Goal: Task Accomplishment & Management: Complete application form

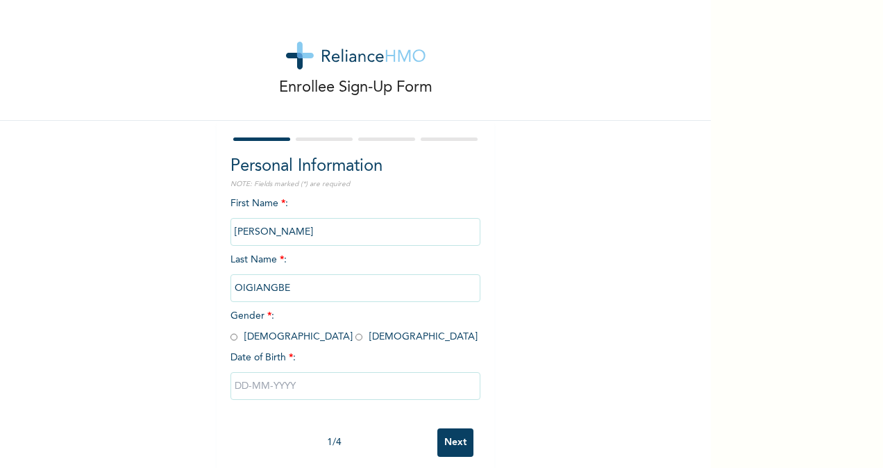
click at [322, 198] on div "First Name * : [PERSON_NAME] Last Name * : OIGIANGBE Gender * : [DEMOGRAPHIC_DA…" at bounding box center [355, 308] width 250 height 225
click at [315, 201] on div "First Name * : [PERSON_NAME] Last Name * : OIGIANGBE Gender * : [DEMOGRAPHIC_DA…" at bounding box center [355, 308] width 250 height 225
click at [312, 210] on div "First Name * : [PERSON_NAME] Last Name * : OIGIANGBE Gender * : [DEMOGRAPHIC_DA…" at bounding box center [355, 308] width 250 height 225
click at [286, 207] on div "First Name * : [PERSON_NAME] Last Name * : OIGIANGBE Gender * : [DEMOGRAPHIC_DA…" at bounding box center [355, 308] width 250 height 225
click at [255, 203] on span "First Name * : [PERSON_NAME]" at bounding box center [355, 217] width 250 height 38
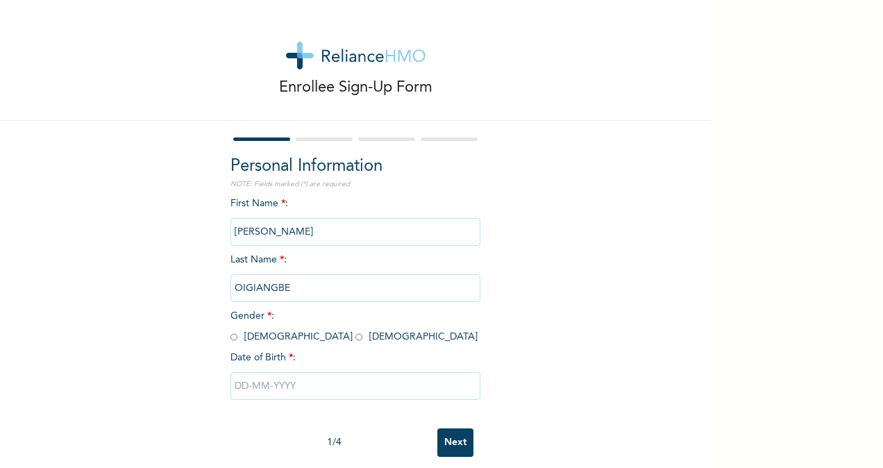
click at [230, 341] on input "radio" at bounding box center [233, 336] width 7 height 13
radio input "true"
click at [269, 384] on input "text" at bounding box center [355, 386] width 250 height 28
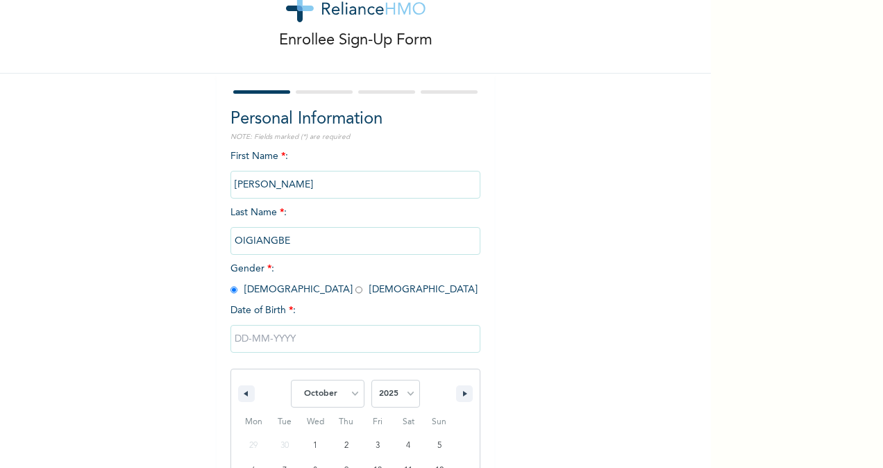
scroll to position [164, 0]
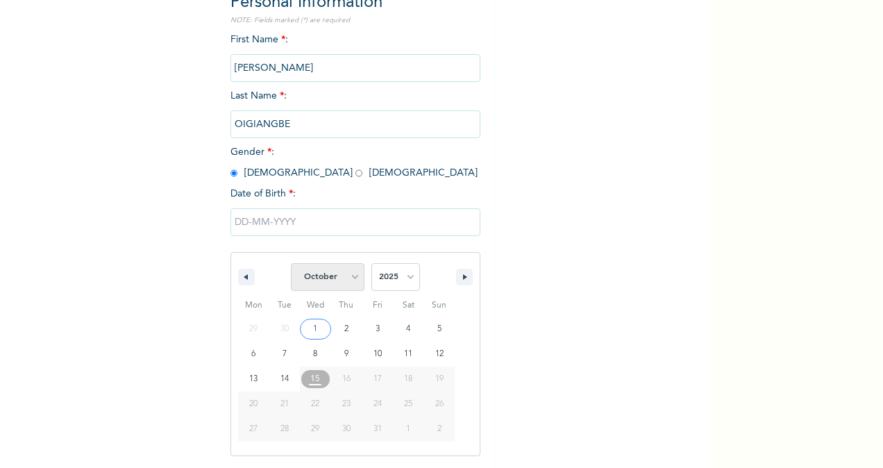
click at [350, 273] on select "January February March April May June July August September October November De…" at bounding box center [328, 277] width 74 height 28
select select "5"
click at [291, 264] on select "January February March April May June July August September October November De…" at bounding box center [328, 277] width 74 height 28
type input "[DATE]"
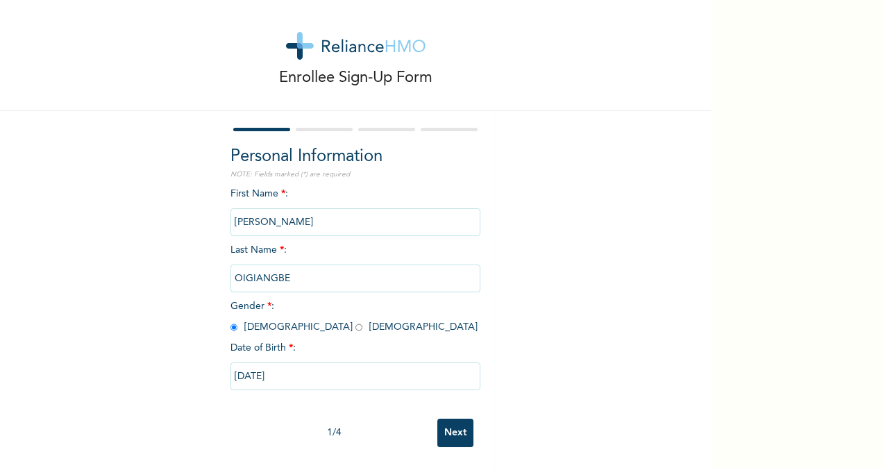
scroll to position [22, 0]
click at [273, 362] on input "[DATE]" at bounding box center [355, 376] width 250 height 28
select select "5"
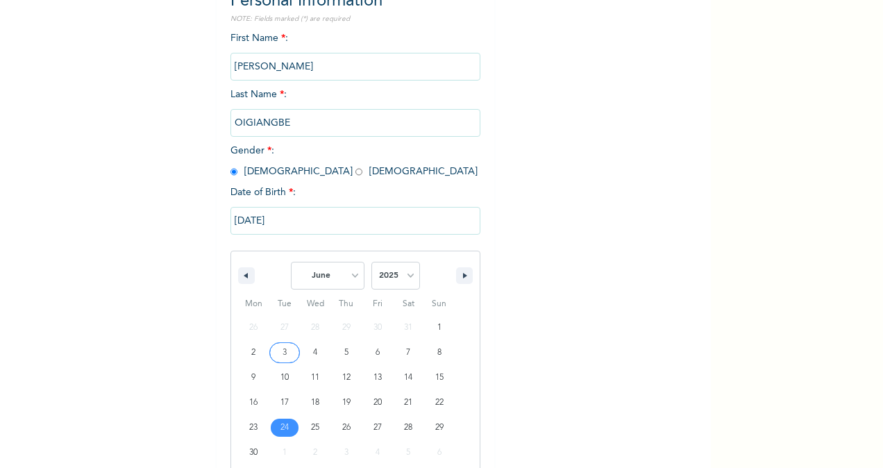
scroll to position [189, 0]
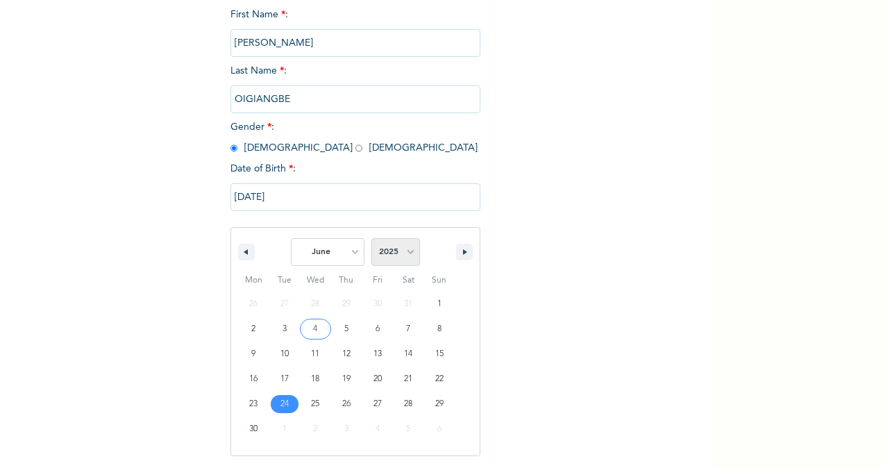
click at [405, 250] on select "2025 2024 2023 2022 2021 2020 2019 2018 2017 2016 2015 2014 2013 2012 2011 2010…" at bounding box center [395, 252] width 49 height 28
select select "1968"
click at [371, 239] on select "2025 2024 2023 2022 2021 2020 2019 2018 2017 2016 2015 2014 2013 2012 2011 2010…" at bounding box center [395, 252] width 49 height 28
type input "[DATE]"
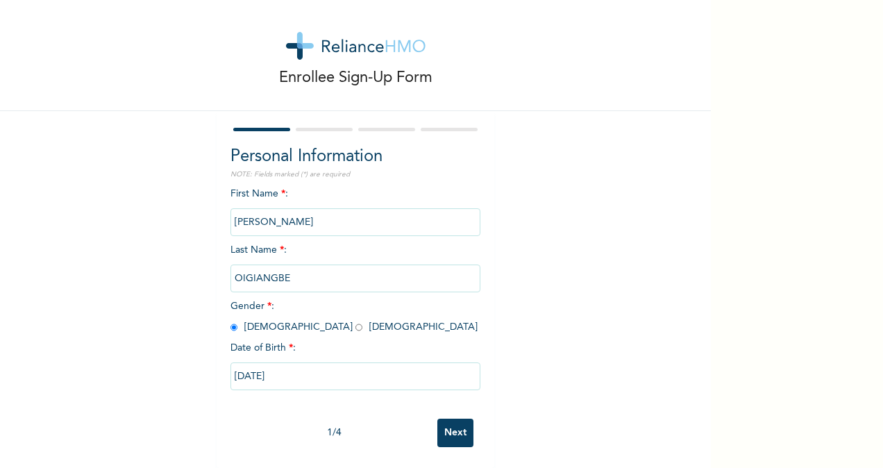
click at [438, 418] on input "Next" at bounding box center [455, 432] width 36 height 28
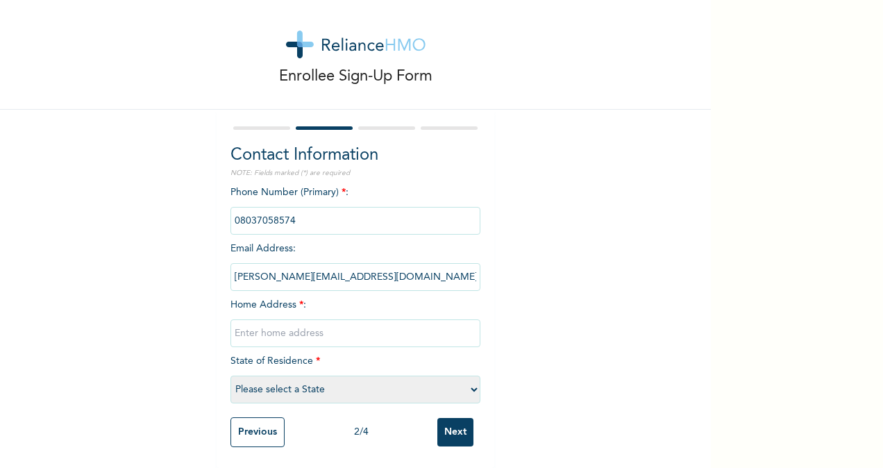
click at [252, 321] on input "text" at bounding box center [355, 333] width 250 height 28
type input "[STREET_ADDRESS], OFF MGBESILARU, OFF [GEOGRAPHIC_DATA], [GEOGRAPHIC_DATA], [GE…"
click at [438, 378] on select "Please select a State [PERSON_NAME] (FCT) [PERSON_NAME] Ibom [GEOGRAPHIC_DATA] …" at bounding box center [355, 389] width 250 height 28
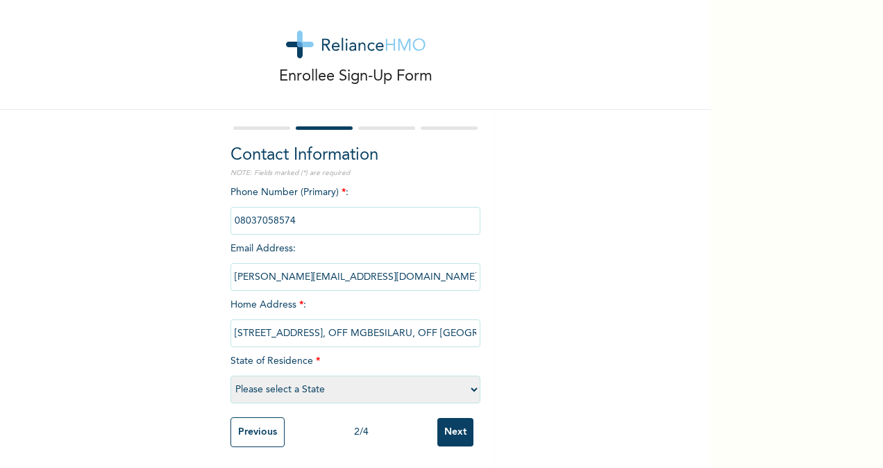
select select "33"
click at [230, 375] on select "Please select a State [PERSON_NAME] (FCT) [PERSON_NAME] Ibom [GEOGRAPHIC_DATA] …" at bounding box center [355, 389] width 250 height 28
click at [438, 419] on input "Next" at bounding box center [455, 432] width 36 height 28
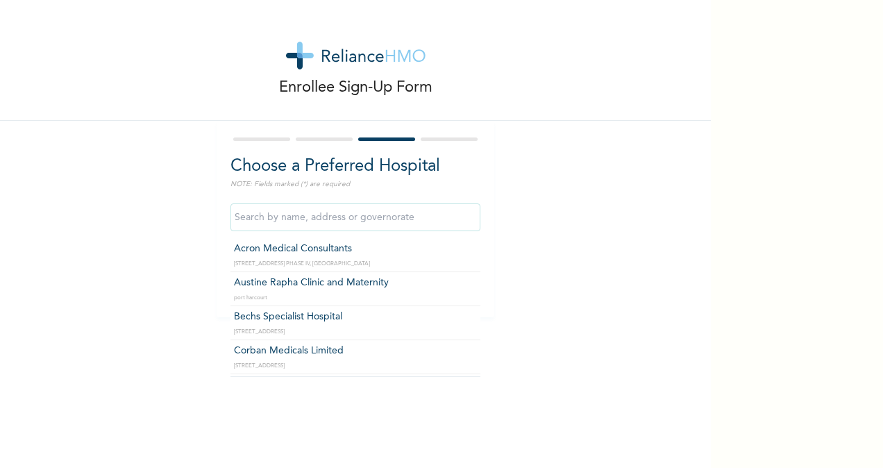
click at [281, 217] on input "text" at bounding box center [355, 217] width 250 height 28
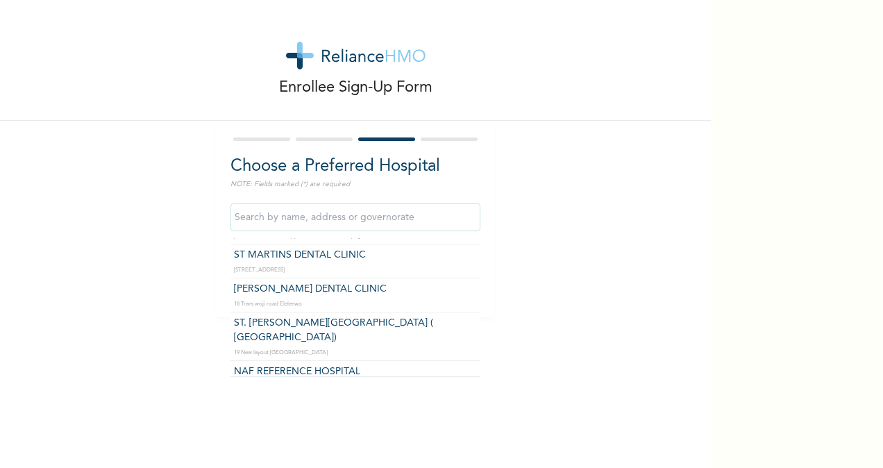
scroll to position [4094, 0]
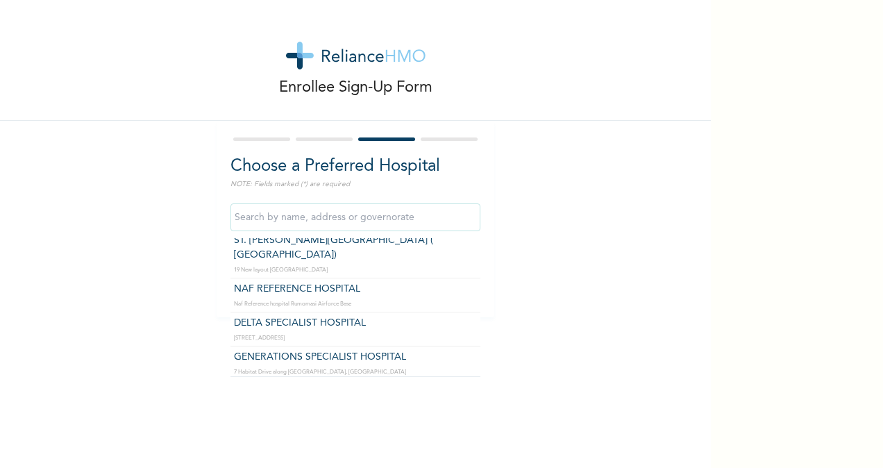
click at [438, 135] on div "Enrollee Sign-Up Form Choose a Preferred Hospital NOTE: Fields marked (*) are r…" at bounding box center [355, 158] width 711 height 317
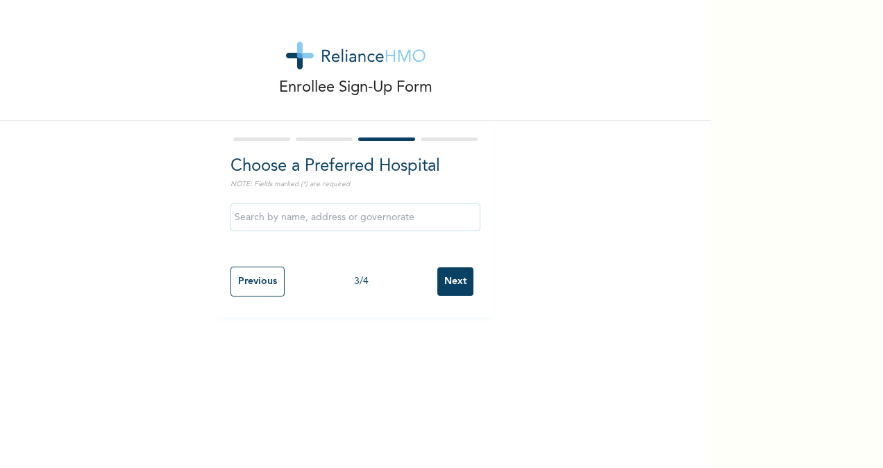
click at [438, 278] on input "Next" at bounding box center [455, 281] width 36 height 28
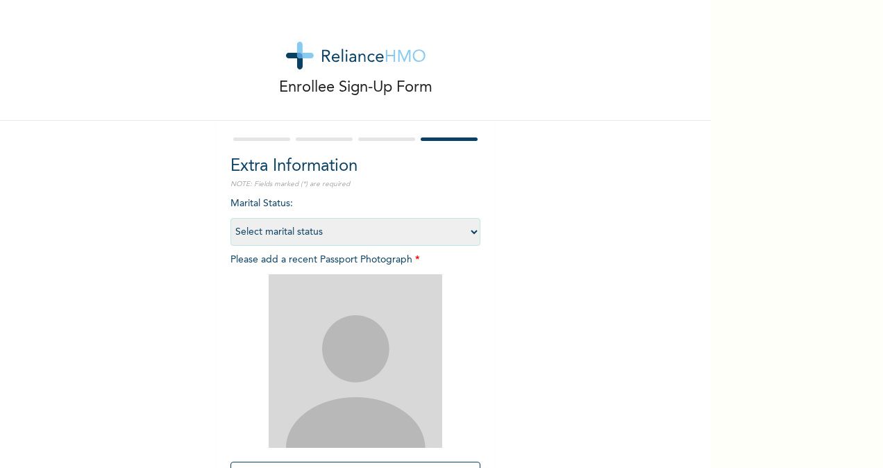
click at [438, 232] on select "Select marital status [DEMOGRAPHIC_DATA] Married [DEMOGRAPHIC_DATA] Widow/[DEMO…" at bounding box center [355, 232] width 250 height 28
select select "2"
click at [230, 218] on select "Select marital status [DEMOGRAPHIC_DATA] Married [DEMOGRAPHIC_DATA] Widow/[DEMO…" at bounding box center [355, 232] width 250 height 28
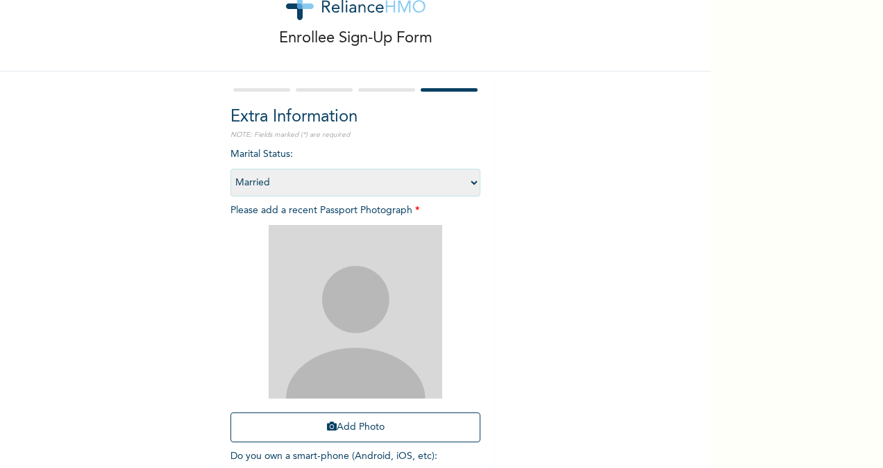
scroll to position [69, 0]
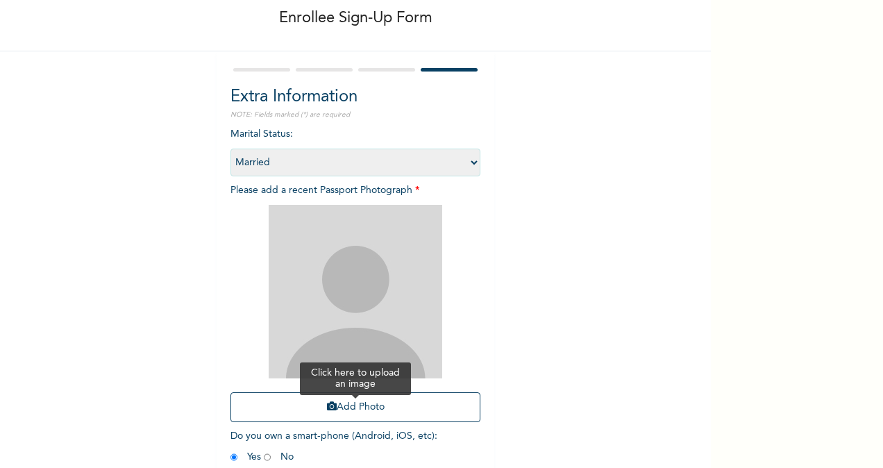
click at [357, 405] on button "Add Photo" at bounding box center [355, 407] width 250 height 30
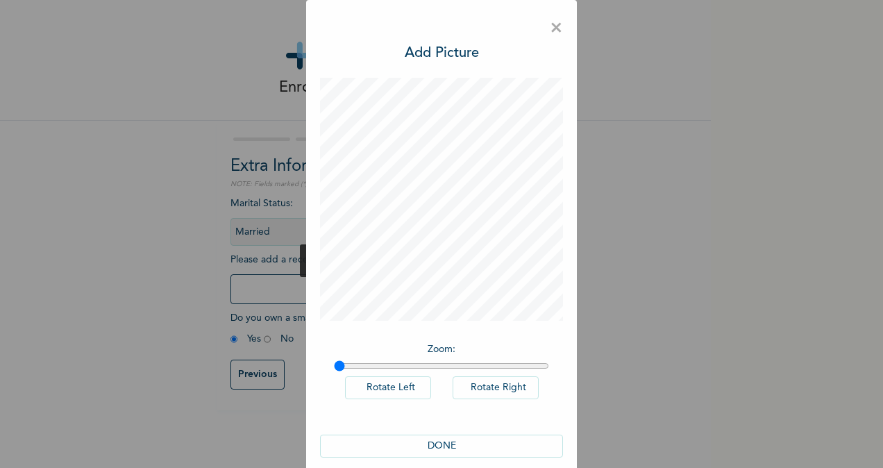
scroll to position [0, 0]
click at [438, 444] on button "DONE" at bounding box center [441, 445] width 243 height 23
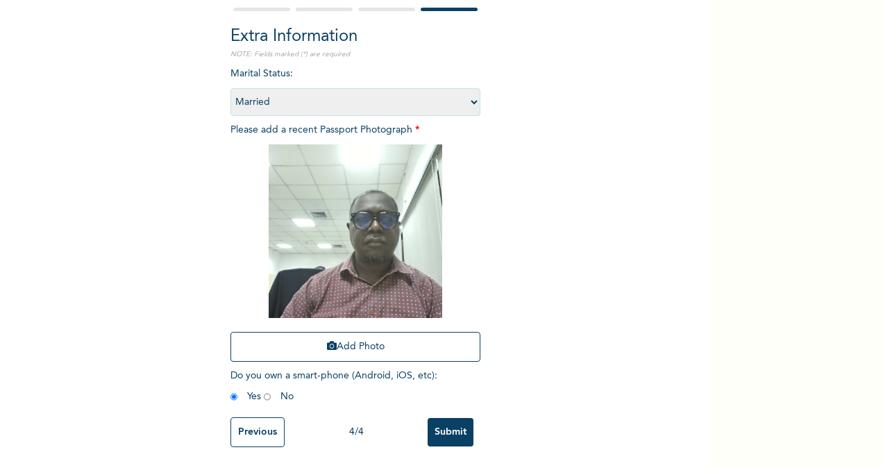
scroll to position [142, 0]
click at [438, 418] on input "Submit" at bounding box center [450, 432] width 46 height 28
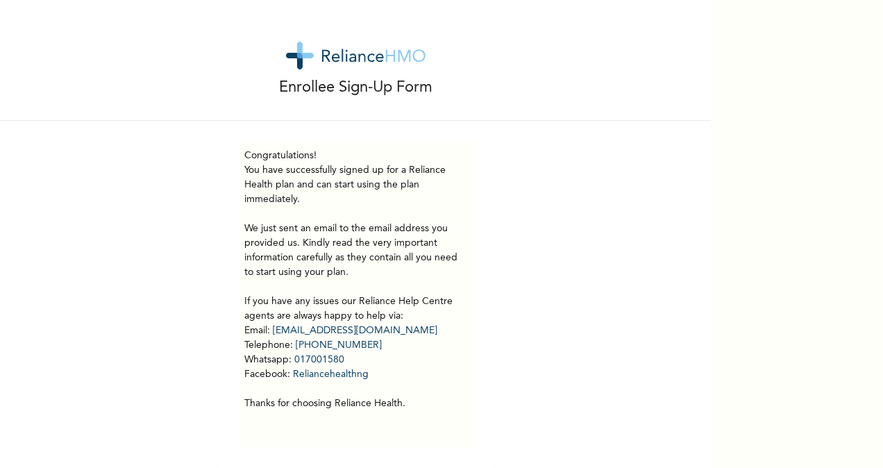
scroll to position [10, 0]
